Goal: Information Seeking & Learning: Learn about a topic

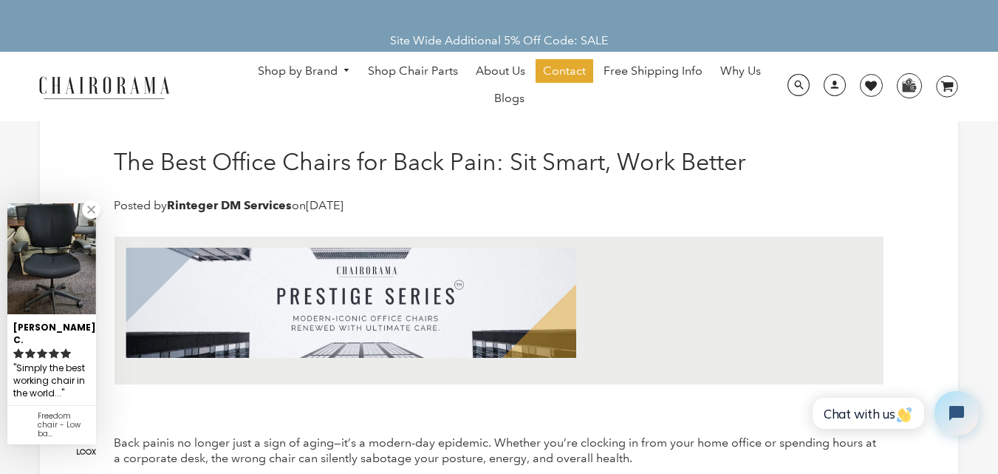
click at [95, 219] on link at bounding box center [91, 209] width 18 height 18
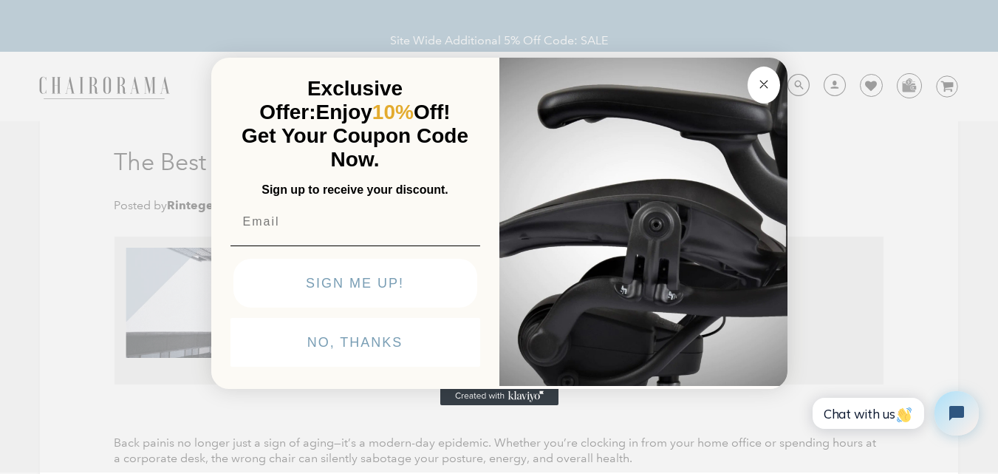
click at [762, 77] on circle "Close dialog" at bounding box center [763, 83] width 17 height 17
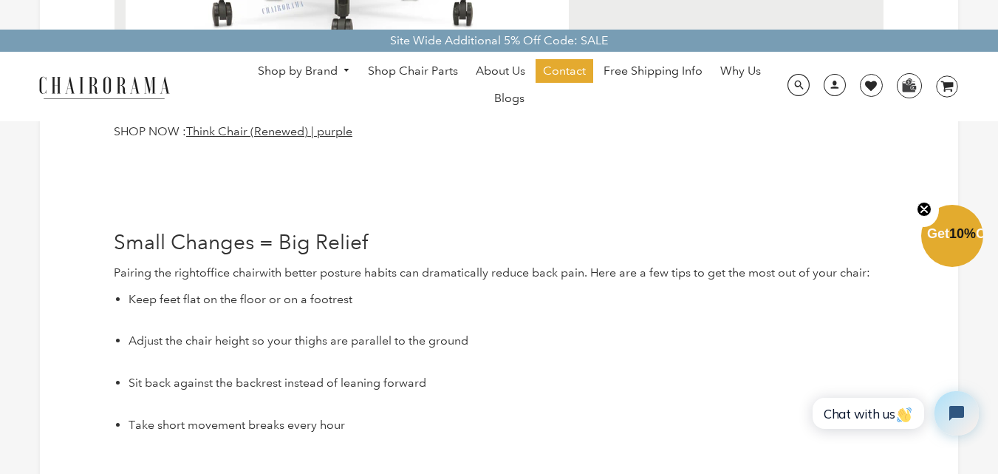
scroll to position [4137, 0]
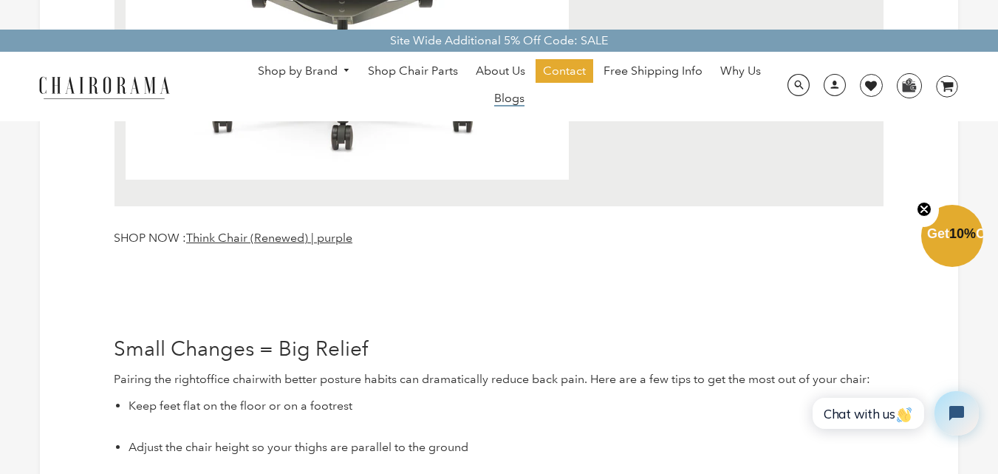
click at [520, 98] on span "Blogs" at bounding box center [509, 99] width 30 height 16
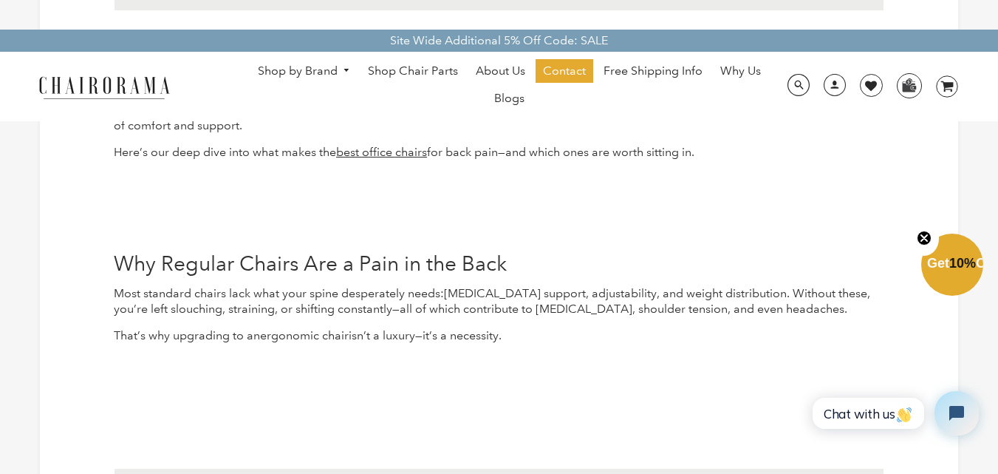
scroll to position [369, 0]
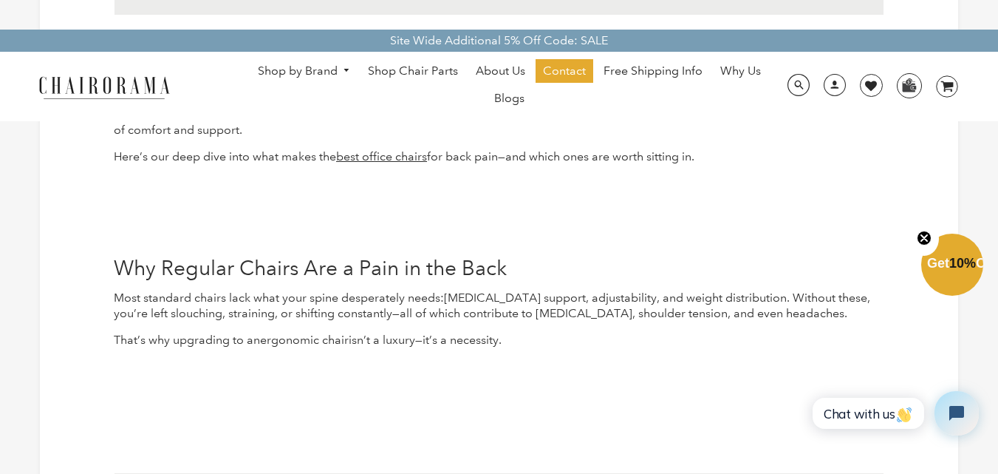
click at [73, 85] on img at bounding box center [104, 87] width 148 height 26
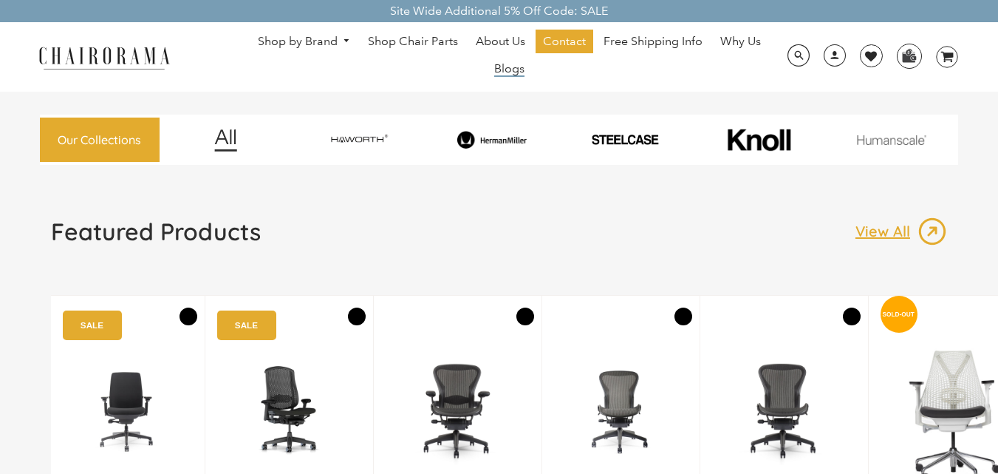
click at [514, 67] on span "Blogs" at bounding box center [509, 69] width 30 height 16
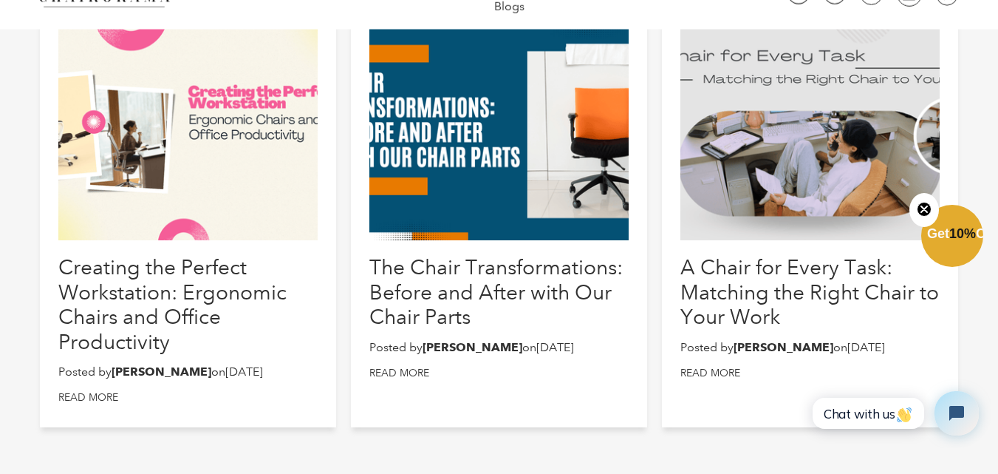
scroll to position [813, 0]
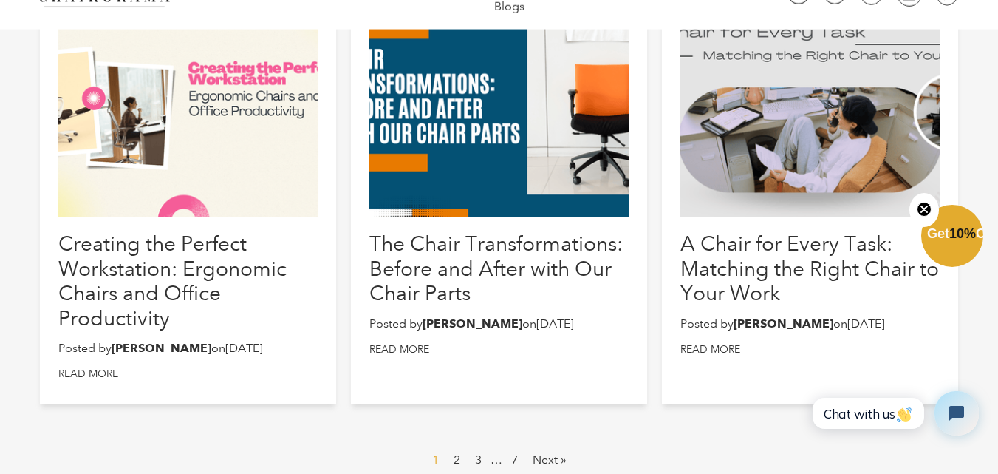
drag, startPoint x: 432, startPoint y: 106, endPoint x: 398, endPoint y: 203, distance: 103.3
click at [398, 203] on div at bounding box center [499, 106] width 260 height 222
click at [423, 174] on div at bounding box center [499, 106] width 260 height 222
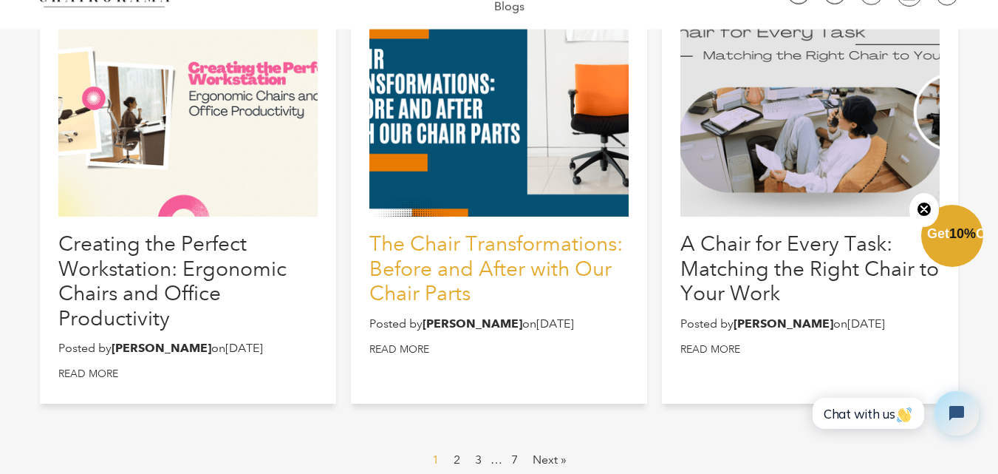
click at [453, 267] on link "The Chair Transformations: Before and After with Our Chair Parts" at bounding box center [495, 268] width 253 height 74
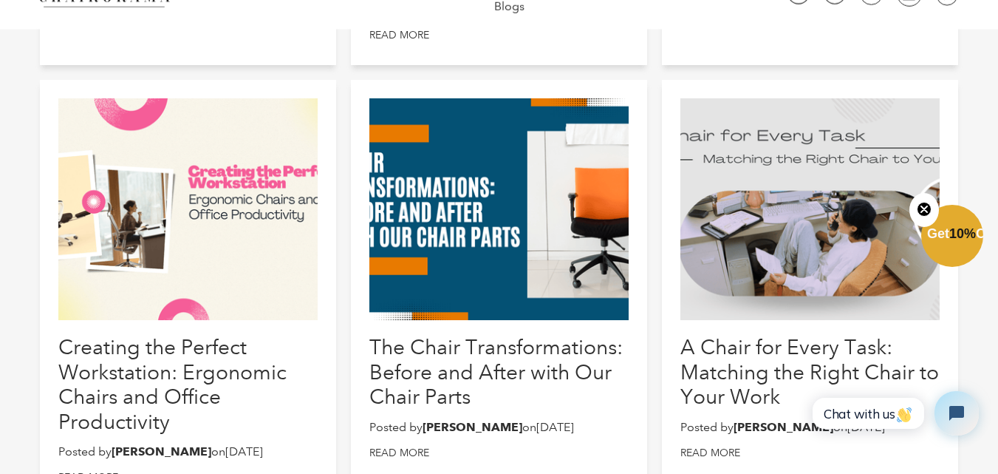
drag, startPoint x: 168, startPoint y: 254, endPoint x: 157, endPoint y: 231, distance: 26.4
click at [157, 231] on div at bounding box center [187, 209] width 259 height 222
click at [157, 230] on div at bounding box center [187, 209] width 259 height 222
click at [629, 202] on div at bounding box center [499, 209] width 260 height 222
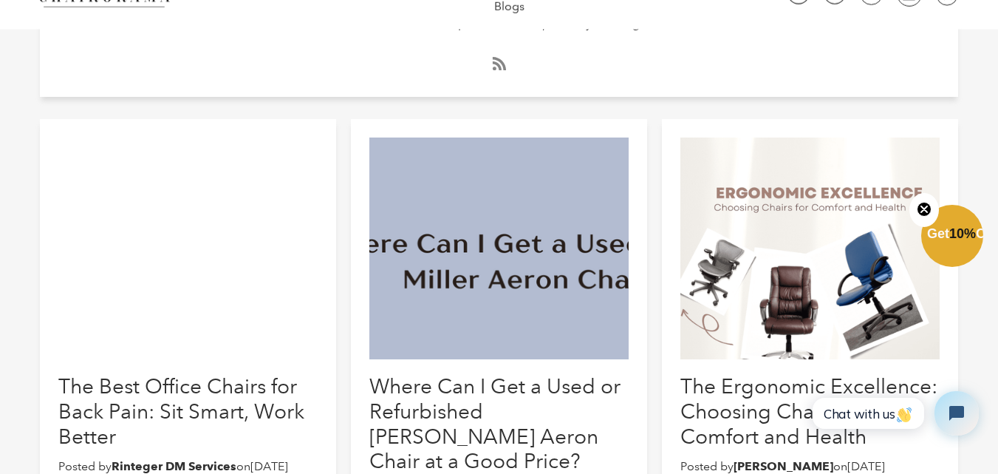
scroll to position [369, 0]
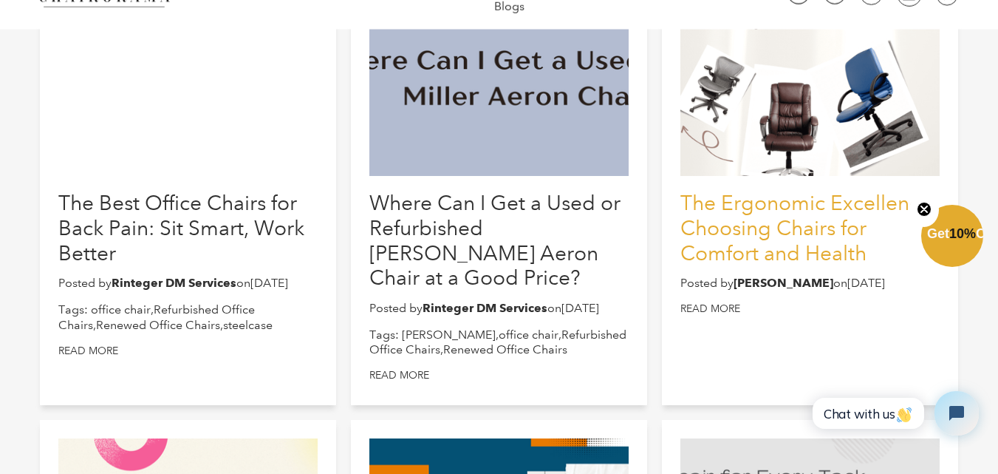
click at [759, 264] on link "The Ergonomic Excellence: Choosing Chairs for Comfort and Health" at bounding box center [808, 228] width 257 height 74
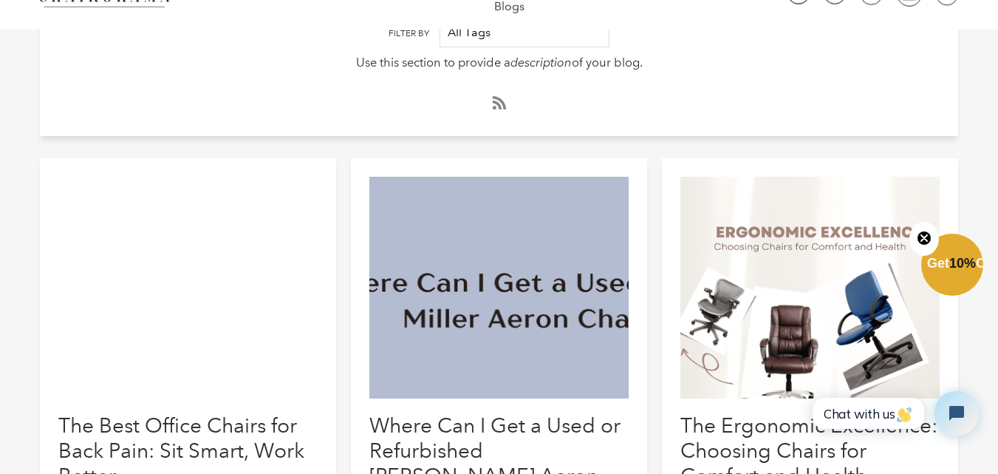
scroll to position [369, 0]
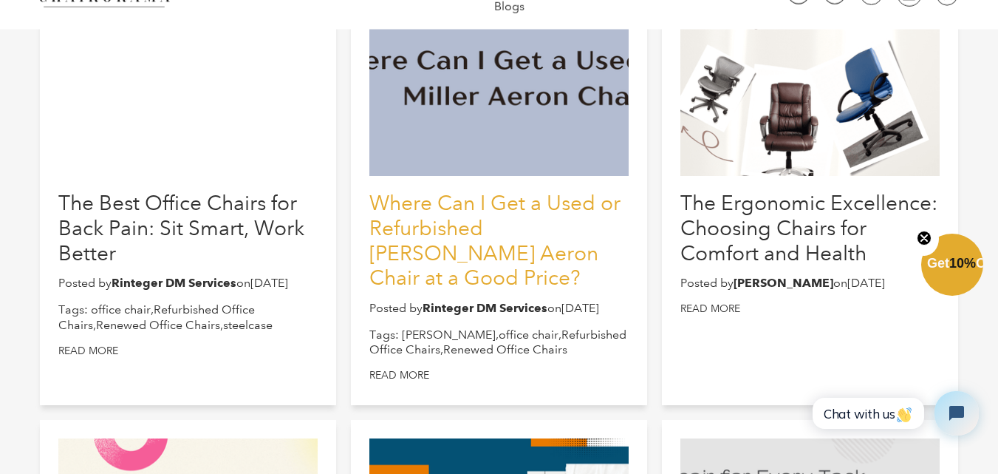
click at [429, 222] on link "Where Can I Get a Used or Refurbished [PERSON_NAME] Aeron Chair at a Good Price?" at bounding box center [494, 240] width 251 height 99
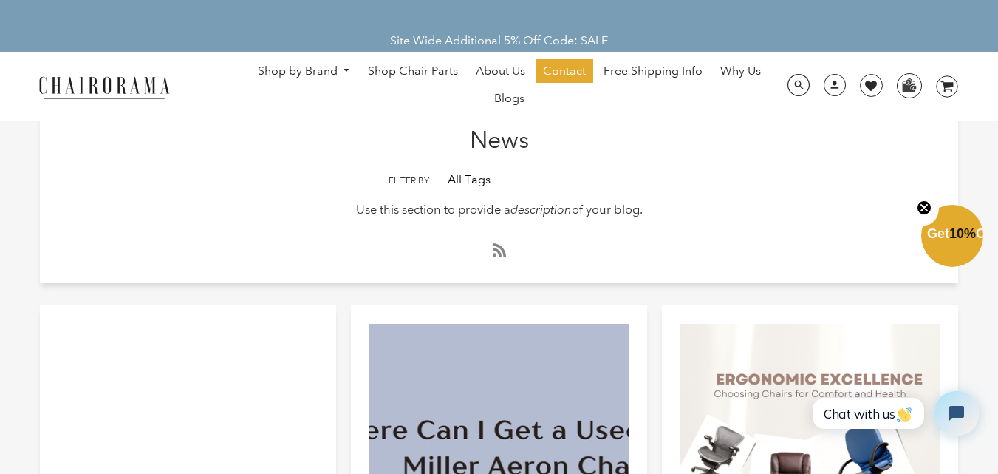
scroll to position [296, 0]
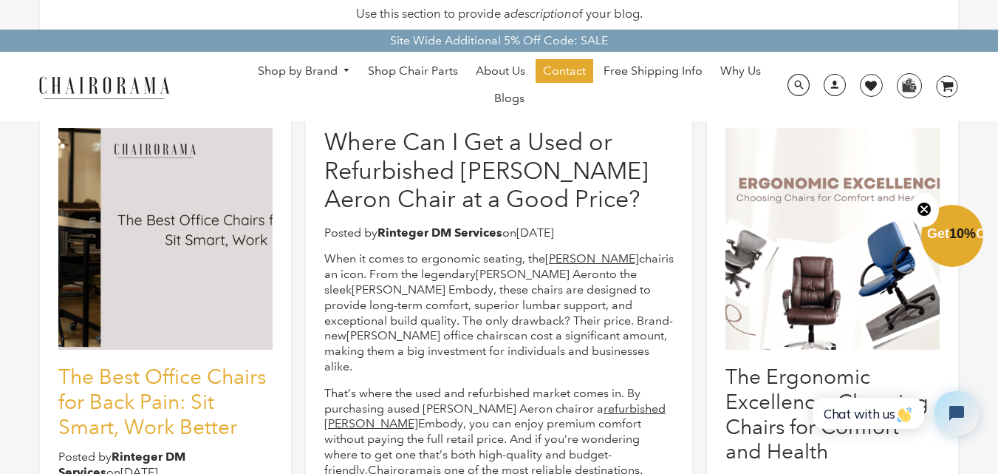
scroll to position [222, 0]
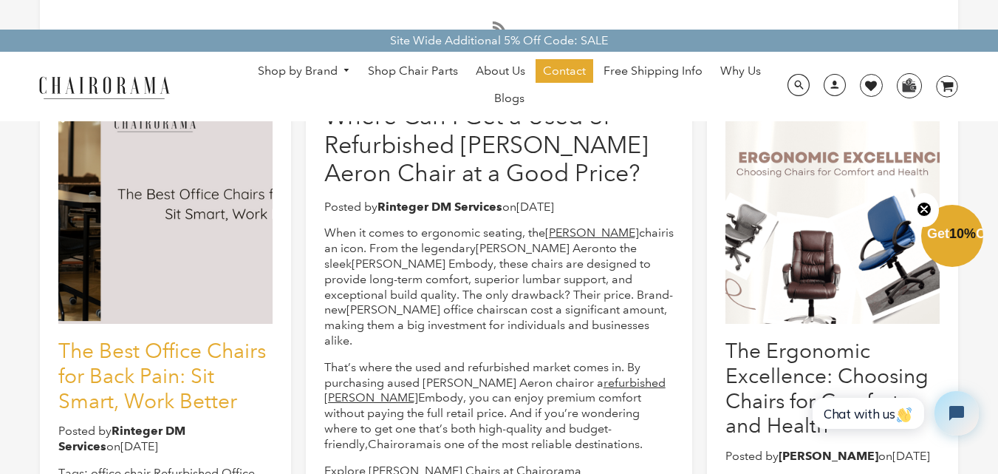
click at [171, 369] on link "The Best Office Chairs for Back Pain: Sit Smart, Work Better" at bounding box center [162, 375] width 208 height 74
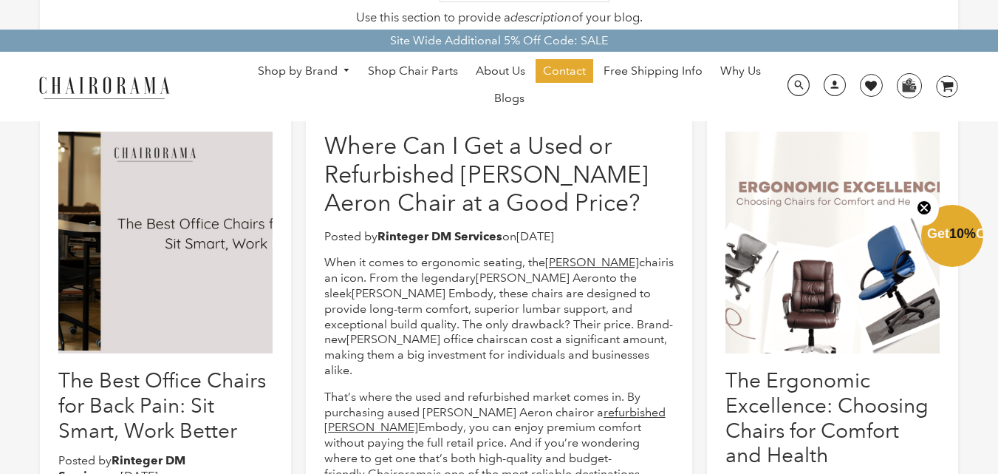
drag, startPoint x: 206, startPoint y: 227, endPoint x: 154, endPoint y: 256, distance: 59.6
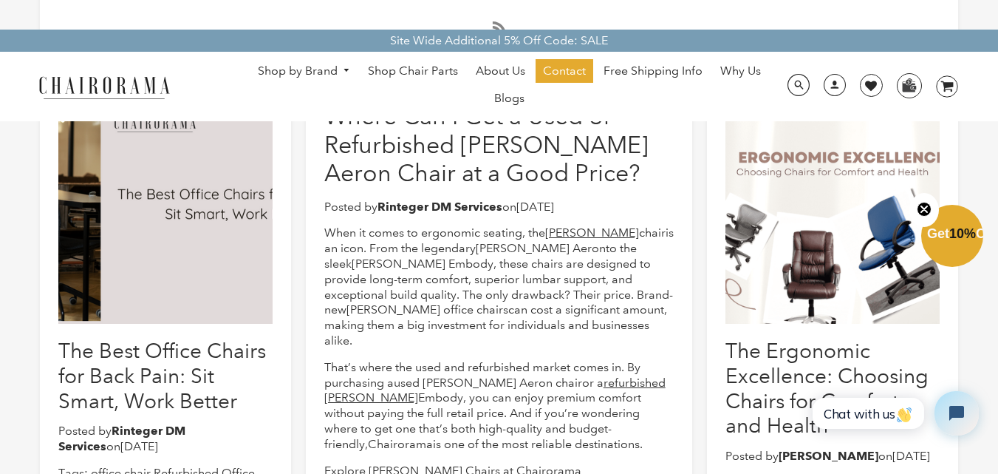
drag, startPoint x: 154, startPoint y: 256, endPoint x: 981, endPoint y: 189, distance: 829.5
click at [921, 205] on circle "Close teaser" at bounding box center [925, 209] width 14 height 14
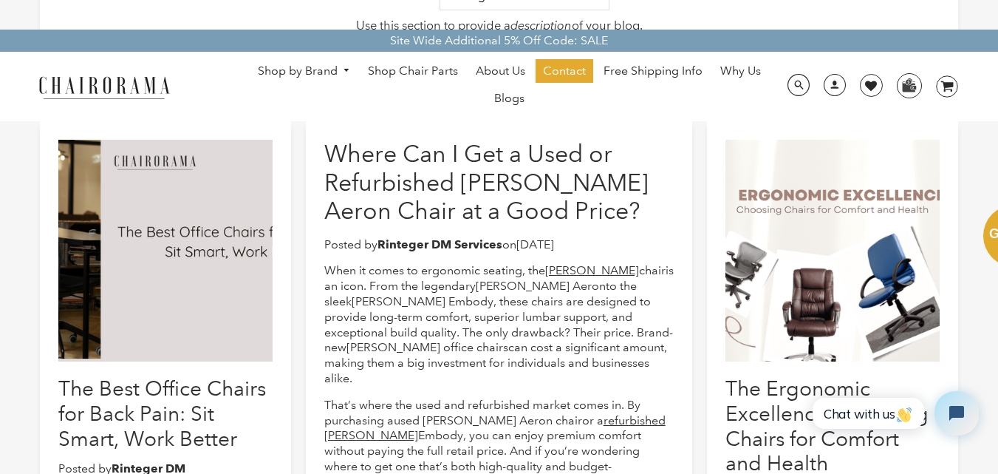
scroll to position [148, 0]
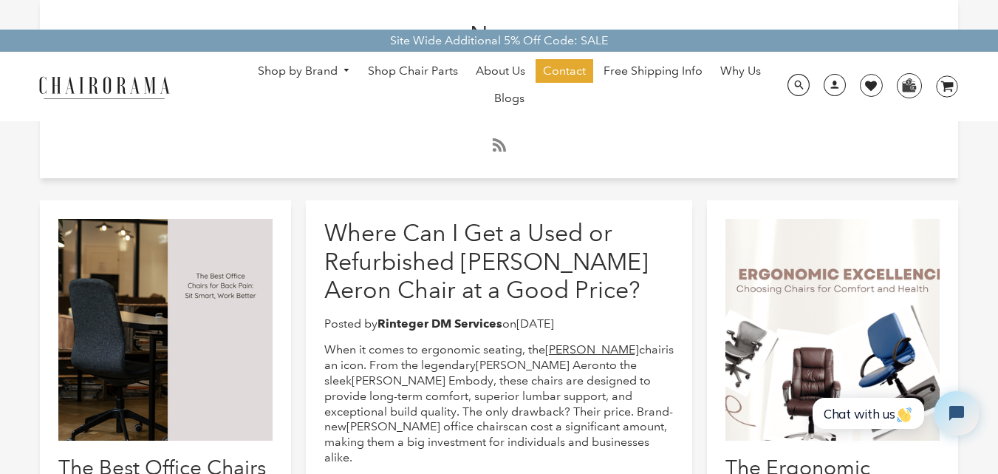
scroll to position [96, 0]
